Goal: Transaction & Acquisition: Purchase product/service

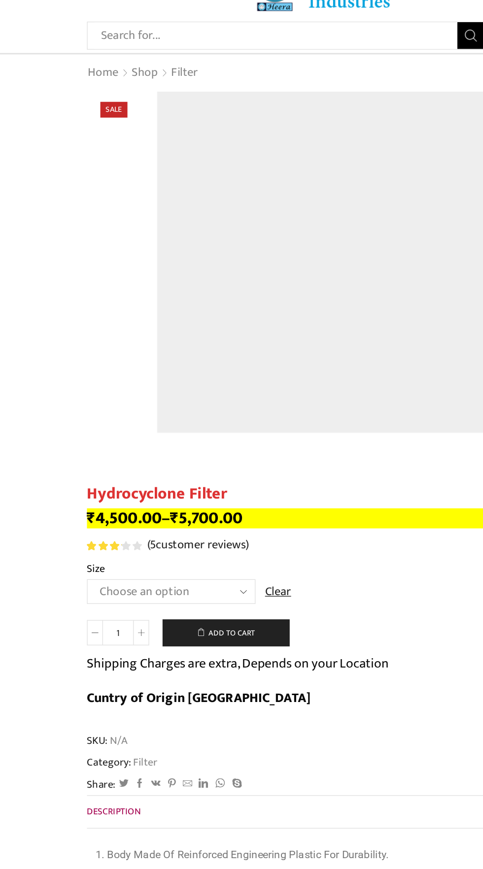
click at [149, 475] on select "Choose an option 2" Hydrocyclone Filter 2.5" Hydrocyclone Filter 3" Hydrocyclon…" at bounding box center [126, 472] width 124 height 18
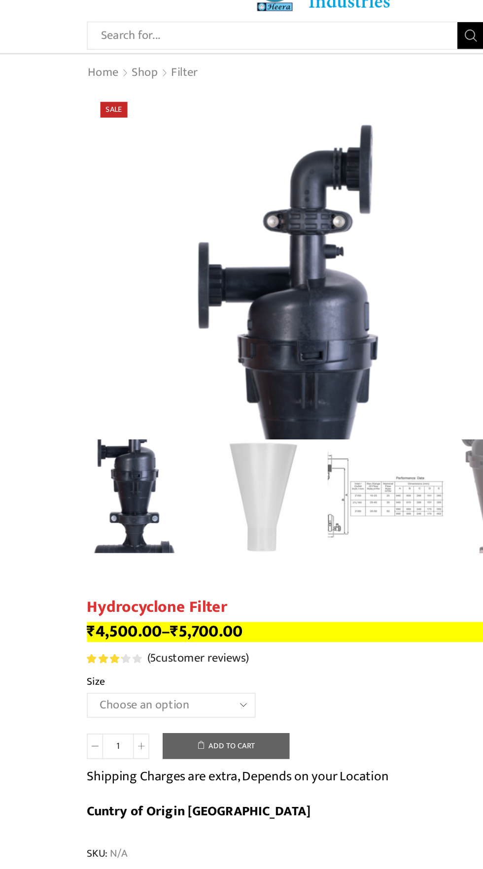
select select "3" Hydrocyclone Filter"
click at [64, 547] on select "Choose an option 2" Hydrocyclone Filter 2.5" Hydrocyclone Filter 3" Hydrocyclon…" at bounding box center [126, 556] width 124 height 18
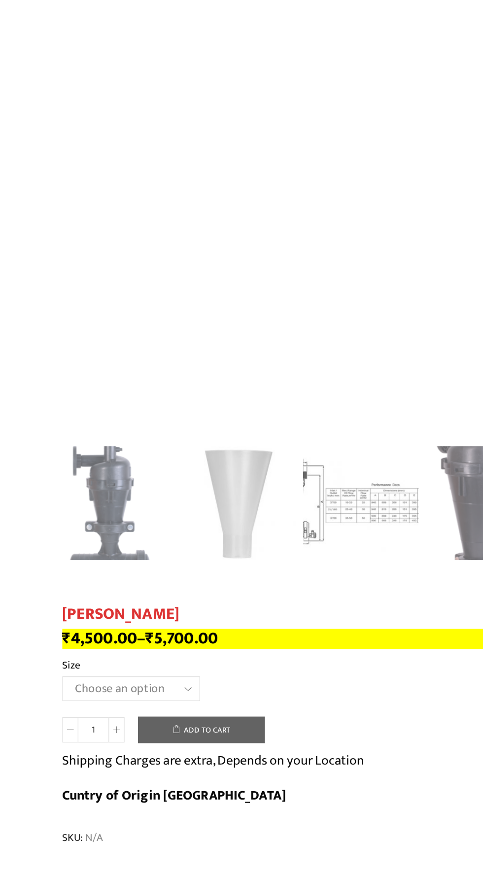
scroll to position [2544, 0]
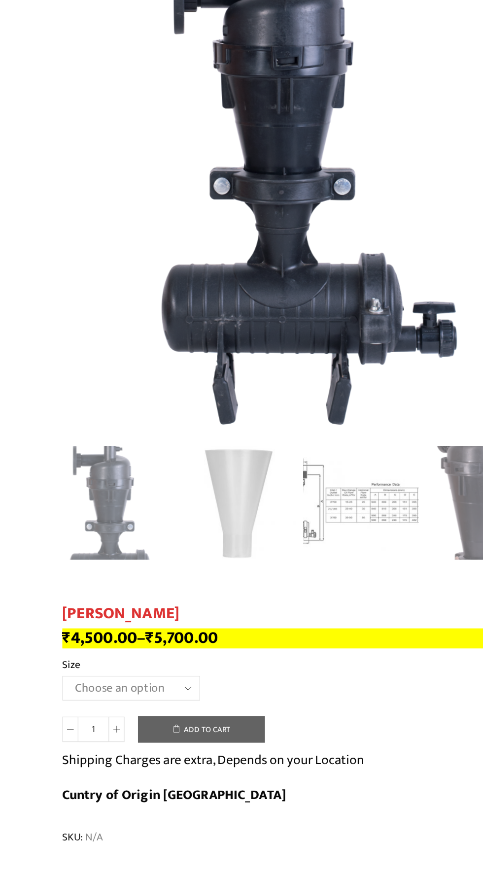
click at [148, 746] on select "Choose an option 2" 2.5" 3"" at bounding box center [115, 755] width 102 height 18
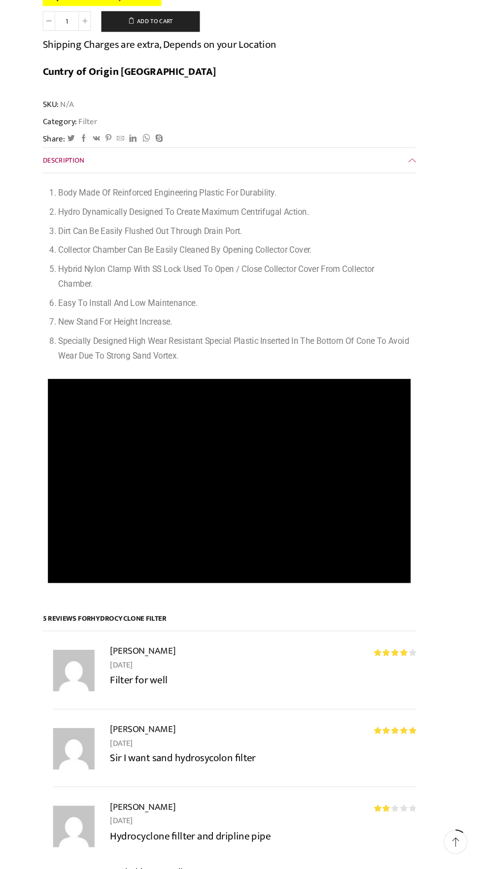
scroll to position [604, 0]
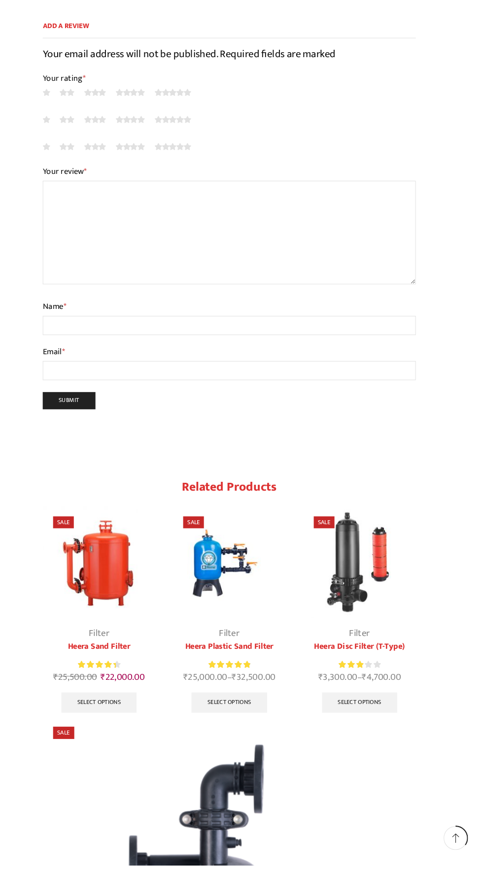
scroll to position [1727, 0]
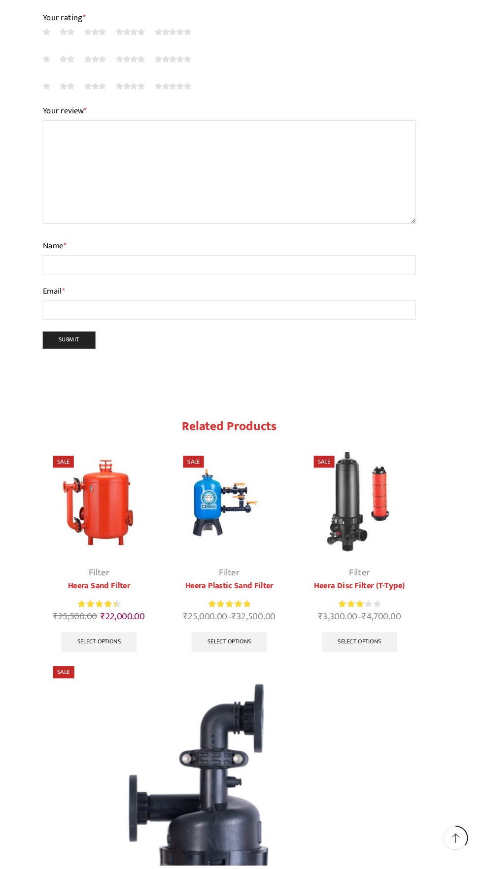
click at [354, 470] on img "3 / 9" at bounding box center [365, 523] width 107 height 107
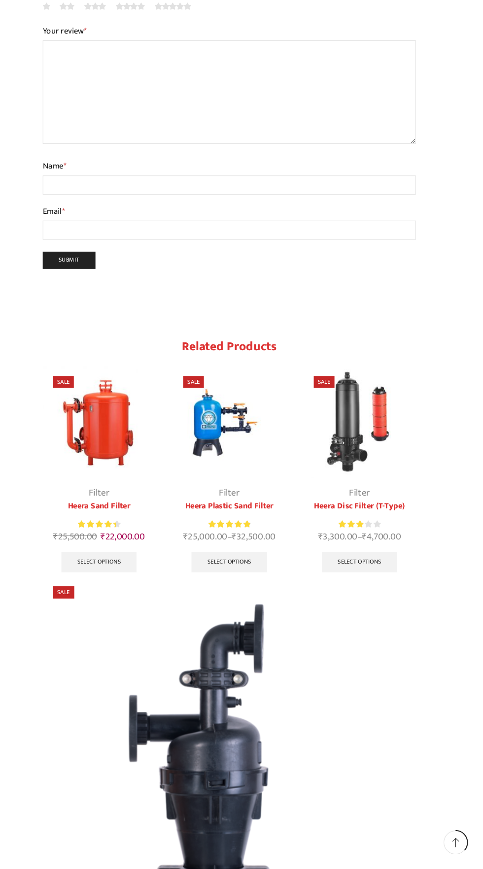
click at [377, 428] on img "3 / 9" at bounding box center [365, 442] width 107 height 107
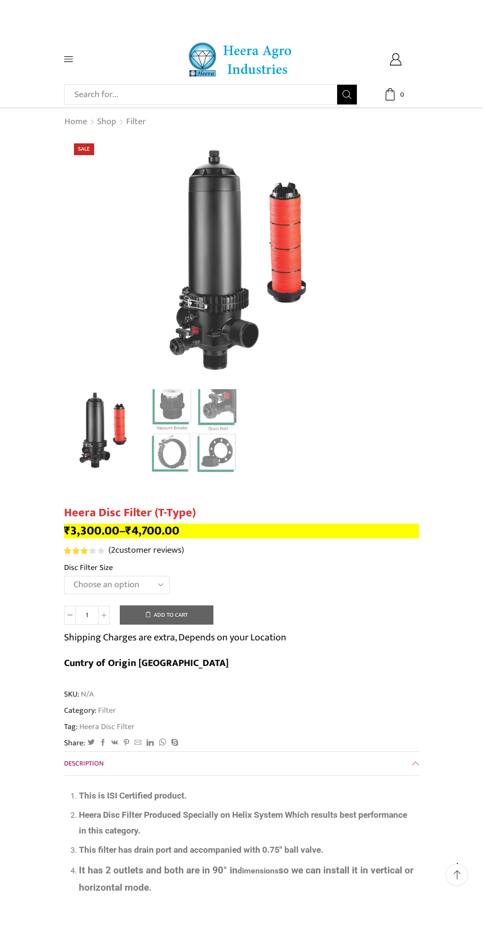
scroll to position [17, 0]
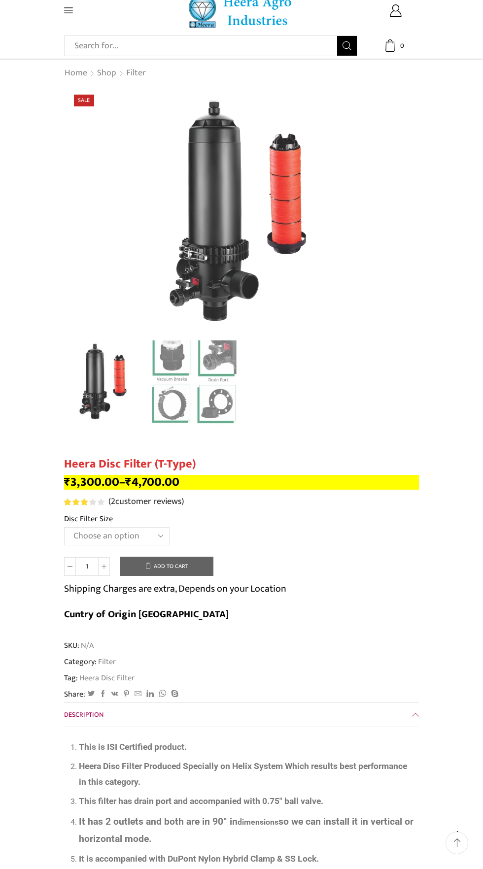
click at [124, 532] on select "Choose an option 2" Disc Filter 2.5" Disc Filter 3" Disc Filter 40m3 3" Disc Fi…" at bounding box center [116, 536] width 105 height 18
click at [64, 527] on select "Choose an option 2" Disc Filter 2.5" Disc Filter 3" Disc Filter 40m3 3" Disc Fi…" at bounding box center [116, 536] width 105 height 18
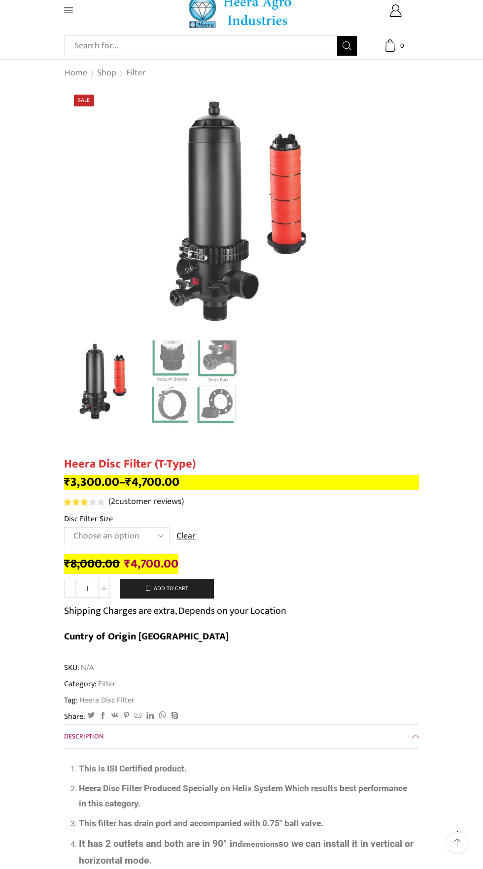
click at [147, 528] on select "Choose an option 2" Disc Filter 2.5" Disc Filter 3" Disc Filter 40m3 3" Disc Fi…" at bounding box center [116, 536] width 105 height 18
click at [64, 527] on select "Choose an option 2" Disc Filter 2.5" Disc Filter 3" Disc Filter 40m3 3" Disc Fi…" at bounding box center [116, 536] width 105 height 18
click at [146, 536] on select "Choose an option 2" Disc Filter 2.5" Disc Filter 3" Disc Filter 40m3 3" Disc Fi…" at bounding box center [116, 536] width 105 height 18
click at [64, 527] on select "Choose an option 2" Disc Filter 2.5" Disc Filter 3" Disc Filter 40m3 3" Disc Fi…" at bounding box center [116, 536] width 105 height 18
select select "2-5-disc-filter"
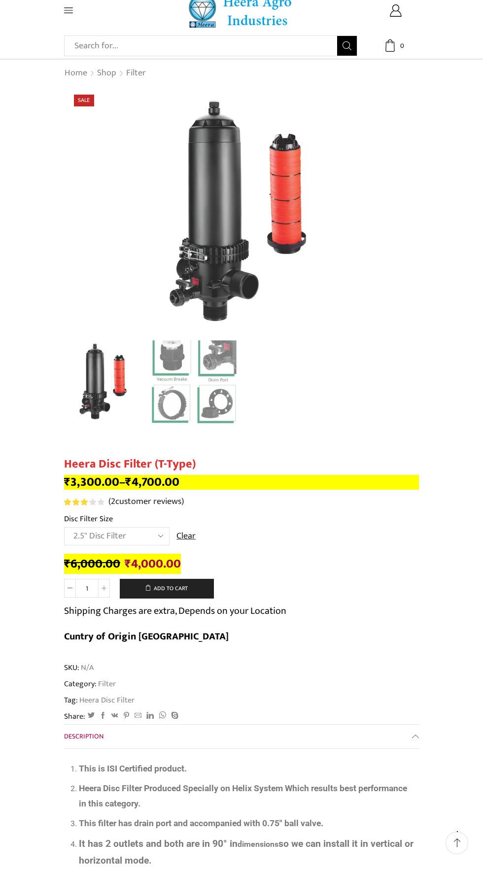
click at [153, 537] on select "Choose an option 2" Disc Filter 2.5" Disc Filter 3" Disc Filter 40m3 3" Disc Fi…" at bounding box center [116, 536] width 105 height 18
